Goal: Task Accomplishment & Management: Manage account settings

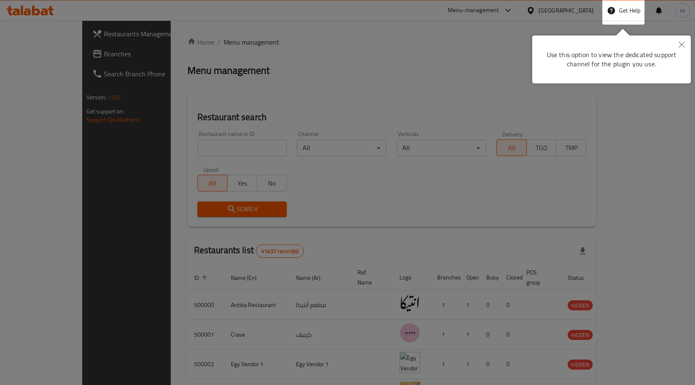
click at [673, 44] on button "Close" at bounding box center [681, 44] width 18 height 19
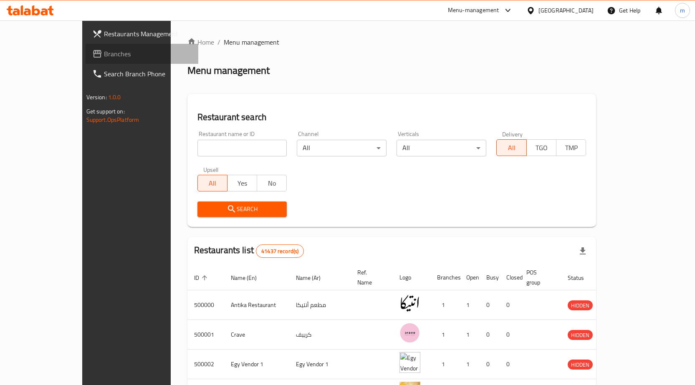
click at [86, 61] on link "Branches" at bounding box center [142, 54] width 113 height 20
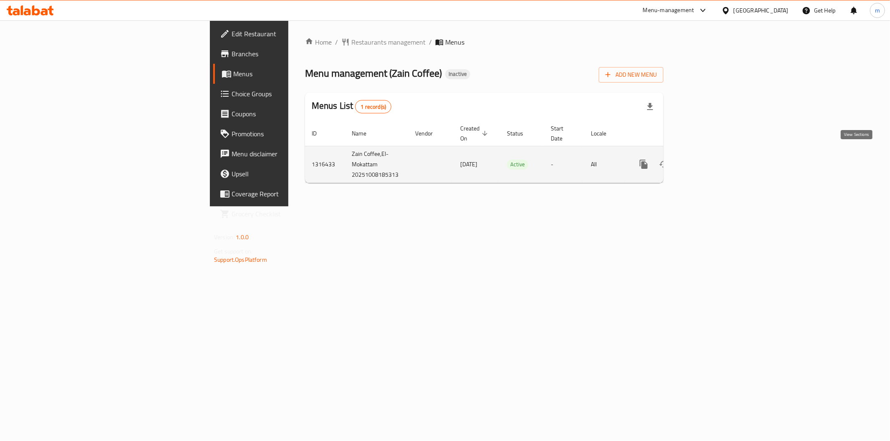
click at [709, 159] on icon "enhanced table" at bounding box center [704, 164] width 10 height 10
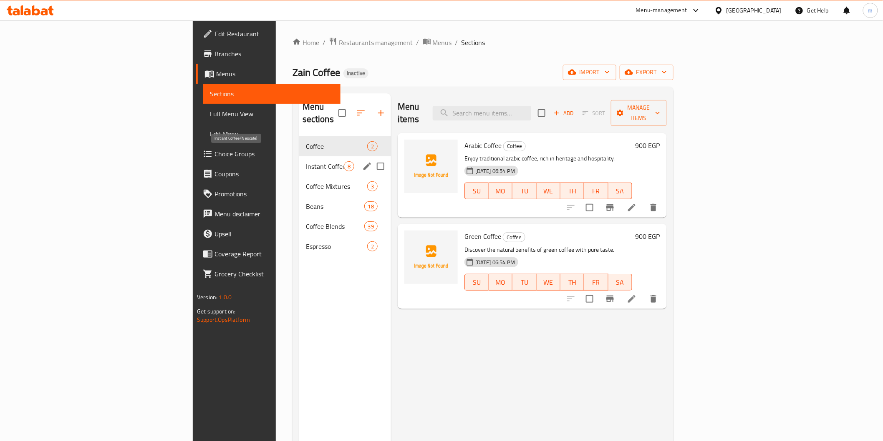
click at [306, 161] on span "Instant Coffee (Nescafe)" at bounding box center [325, 166] width 38 height 10
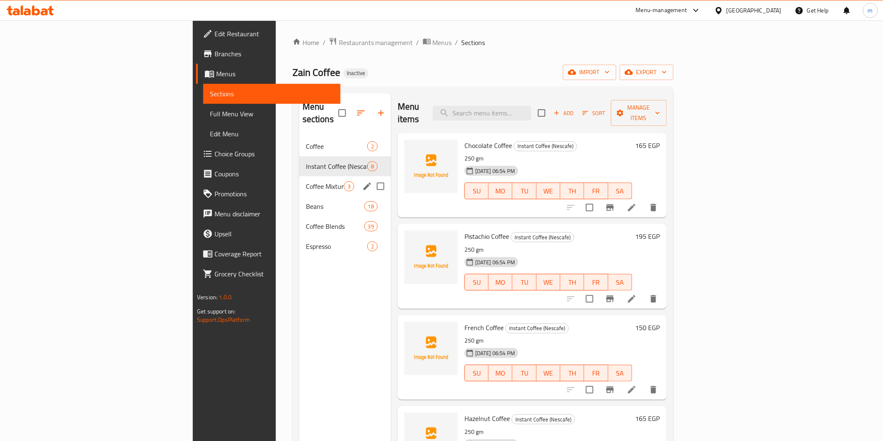
click at [299, 176] on div "Coffee Mixtures 3" at bounding box center [345, 186] width 92 height 20
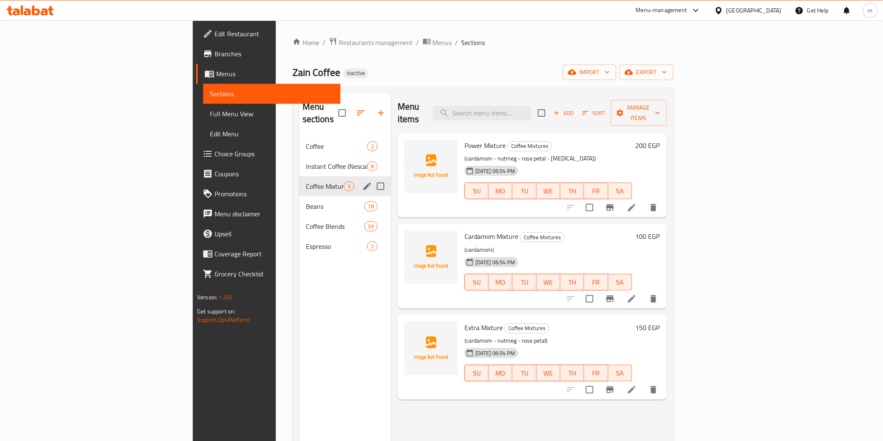
drag, startPoint x: 208, startPoint y: 182, endPoint x: 204, endPoint y: 186, distance: 5.7
click at [299, 182] on div "Coffee Mixtures 3" at bounding box center [345, 186] width 92 height 20
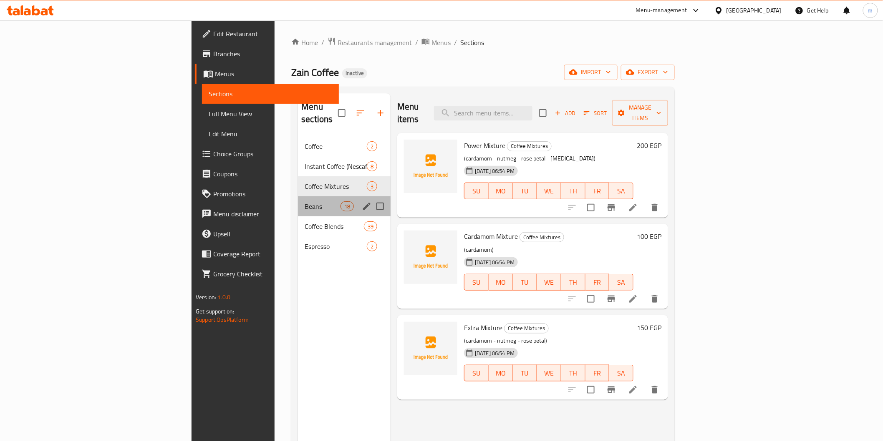
click at [298, 201] on div "Beans 18" at bounding box center [344, 206] width 93 height 20
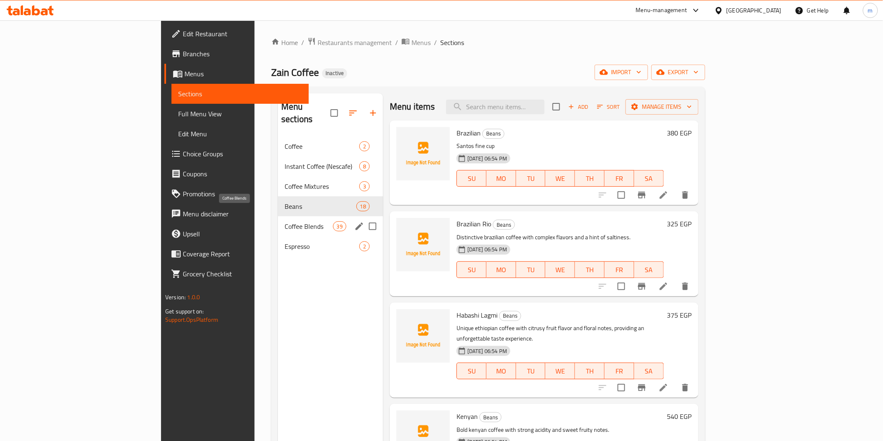
click at [285, 222] on span "Coffee Blends" at bounding box center [309, 227] width 48 height 10
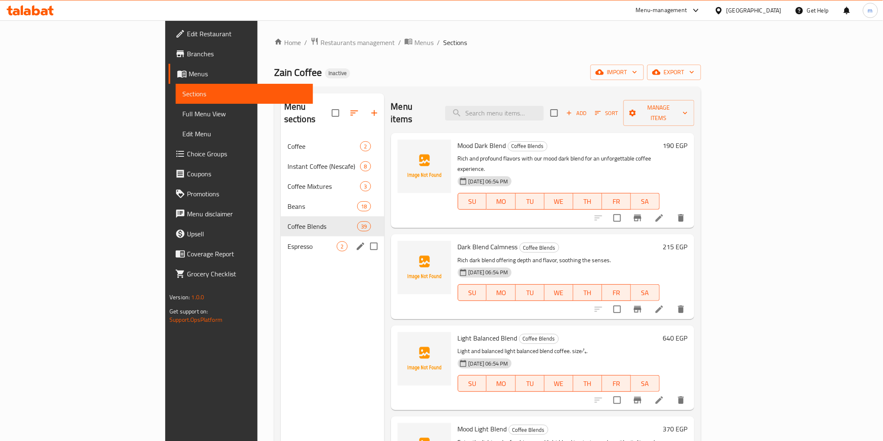
click at [281, 237] on div "Espresso 2" at bounding box center [332, 247] width 103 height 20
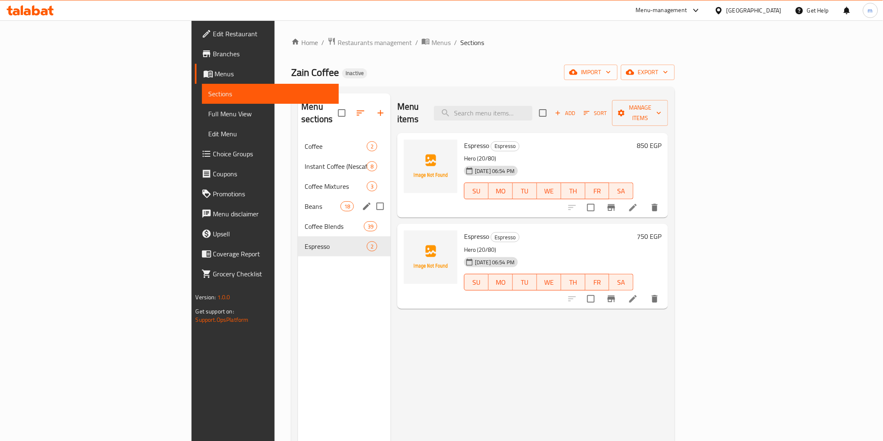
click at [298, 202] on div "Beans 18" at bounding box center [344, 206] width 93 height 20
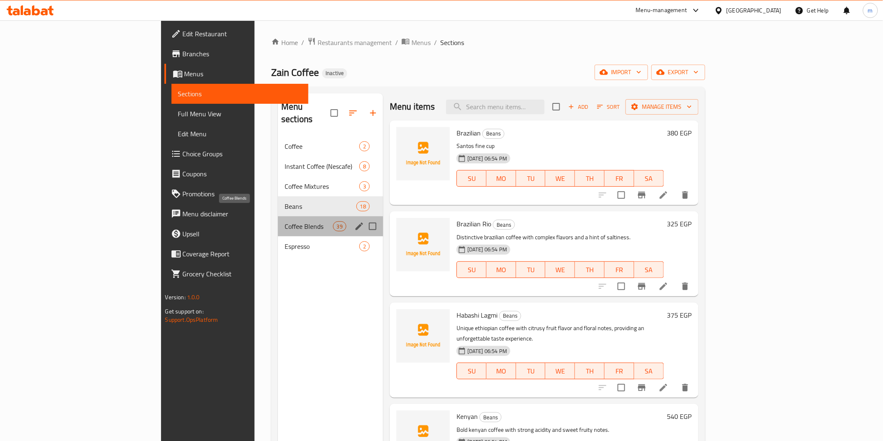
click at [285, 222] on span "Coffee Blends" at bounding box center [309, 227] width 48 height 10
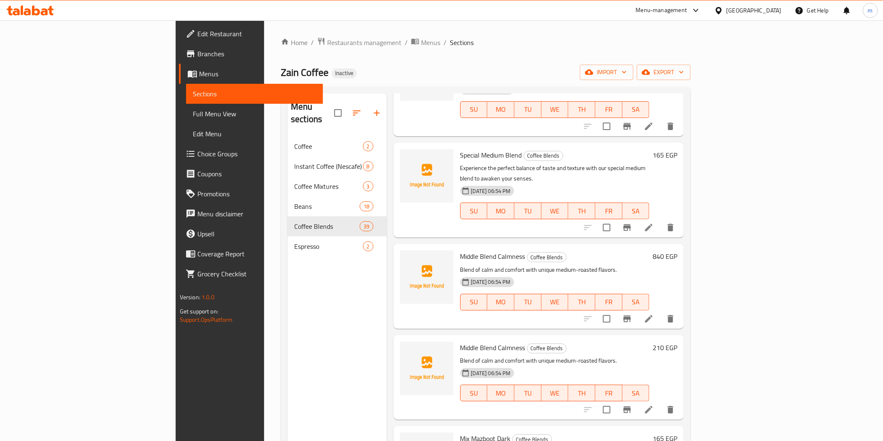
scroll to position [3013, 0]
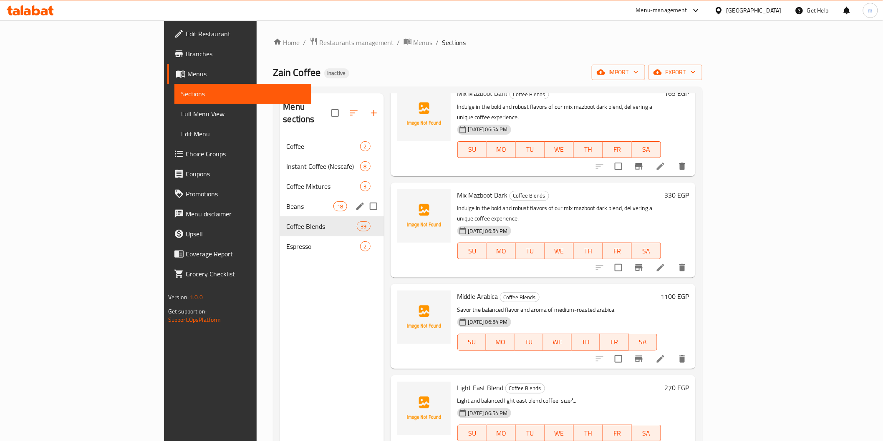
click at [287, 201] on span "Beans" at bounding box center [310, 206] width 47 height 10
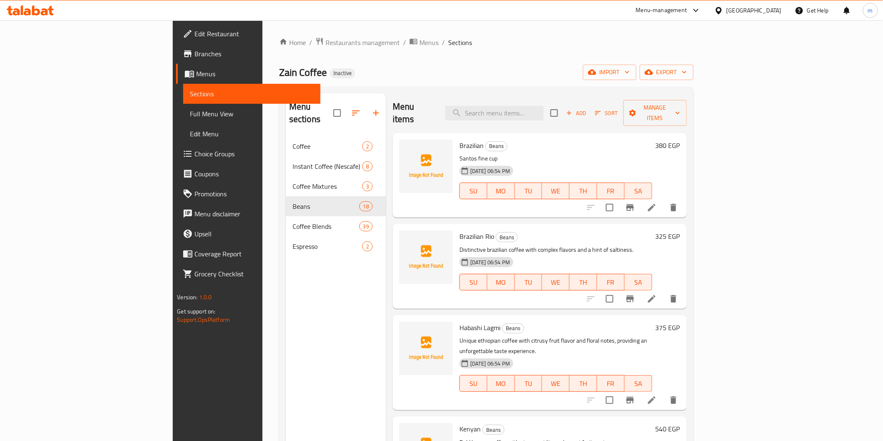
click at [190, 117] on span "Full Menu View" at bounding box center [251, 114] width 123 height 10
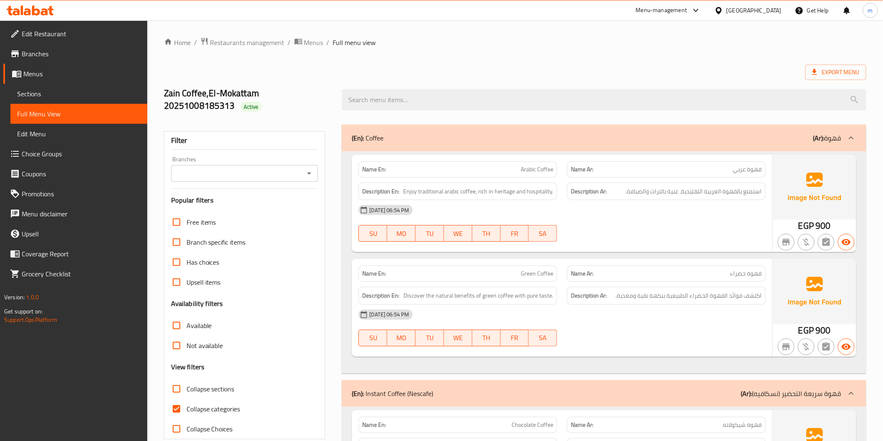
click at [214, 393] on span "Collapse sections" at bounding box center [210, 389] width 48 height 10
click at [186, 393] on input "Collapse sections" at bounding box center [176, 389] width 20 height 20
checkbox input "true"
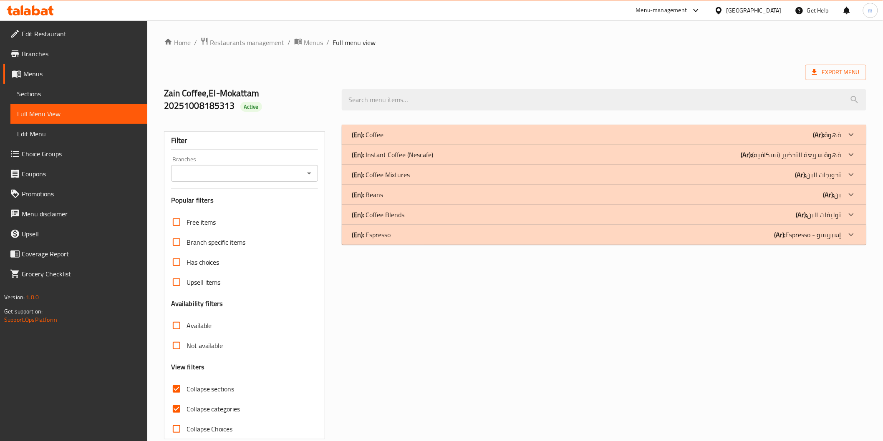
click at [203, 407] on span "Collapse categories" at bounding box center [213, 409] width 54 height 10
click at [186, 407] on input "Collapse categories" at bounding box center [176, 409] width 20 height 20
checkbox input "false"
click at [190, 396] on label "Collapse sections" at bounding box center [200, 389] width 68 height 20
click at [186, 396] on input "Collapse sections" at bounding box center [176, 389] width 20 height 20
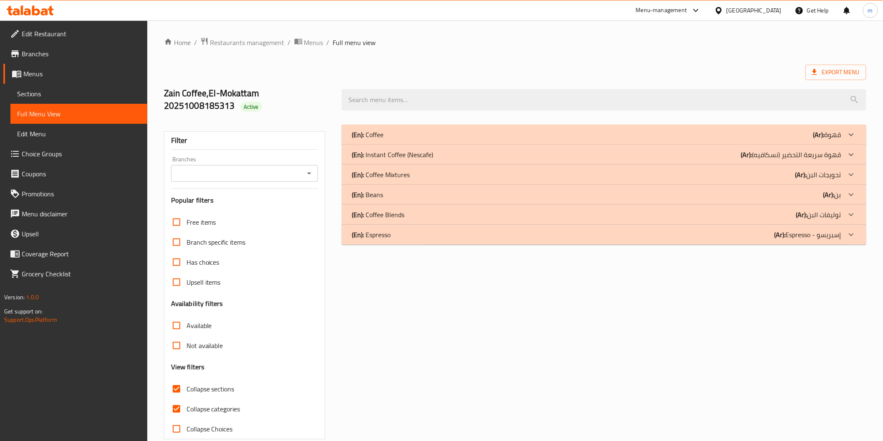
checkbox input "false"
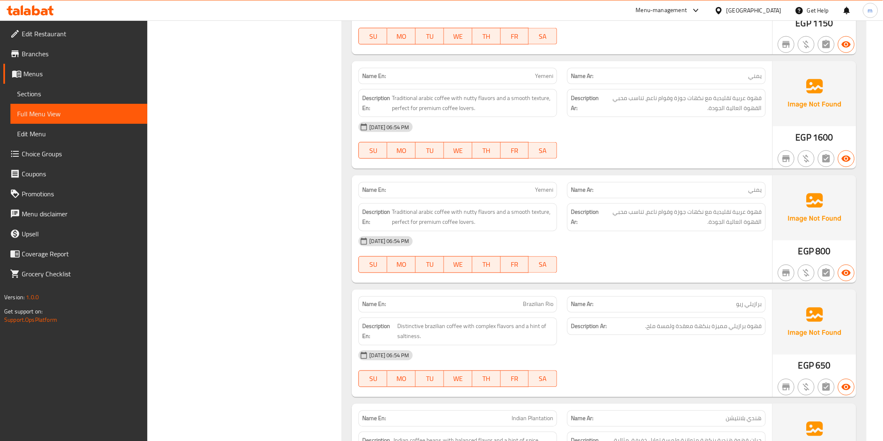
scroll to position [3244, 0]
